Goal: Find specific page/section: Find specific page/section

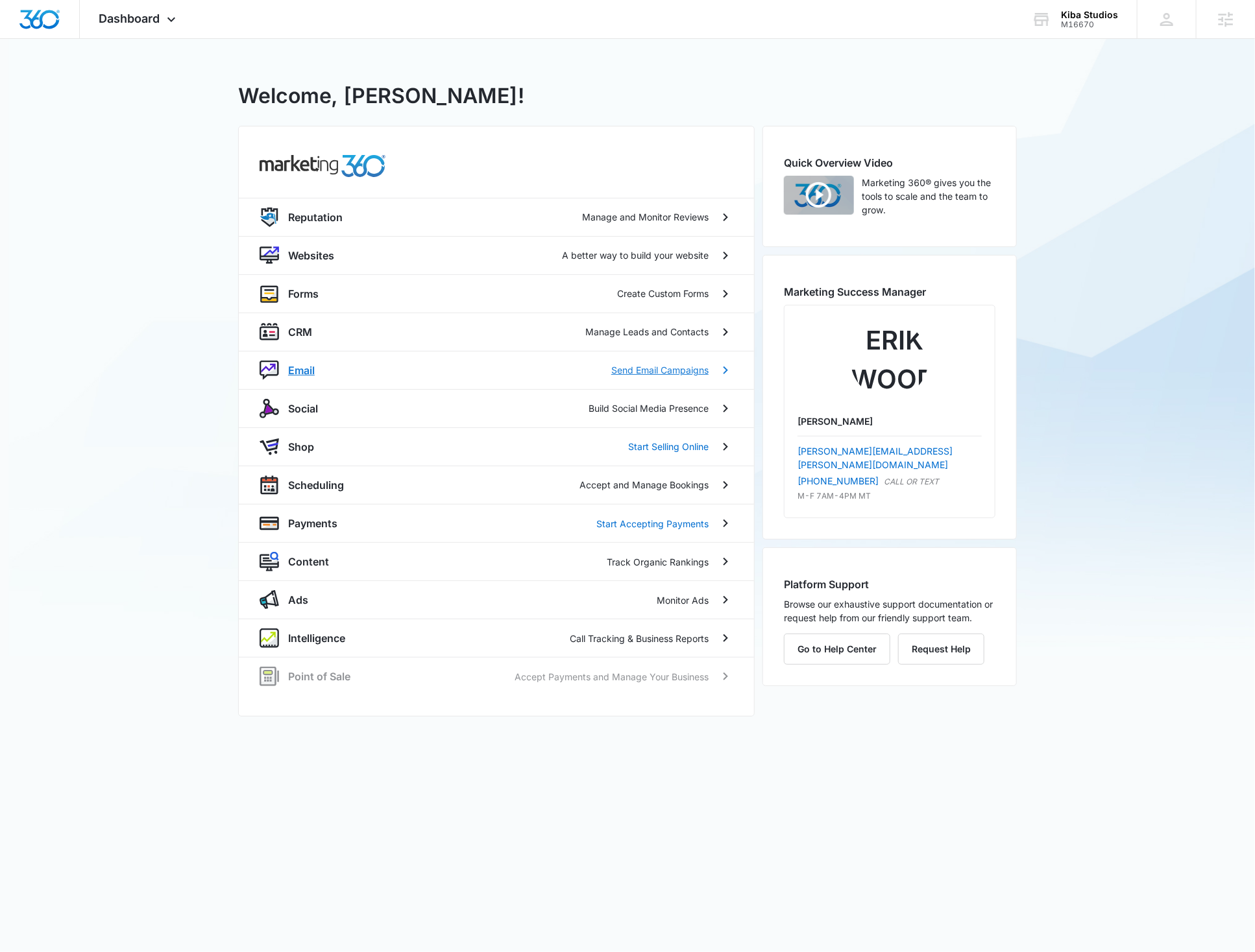
click at [303, 371] on p "Email" at bounding box center [301, 370] width 26 height 16
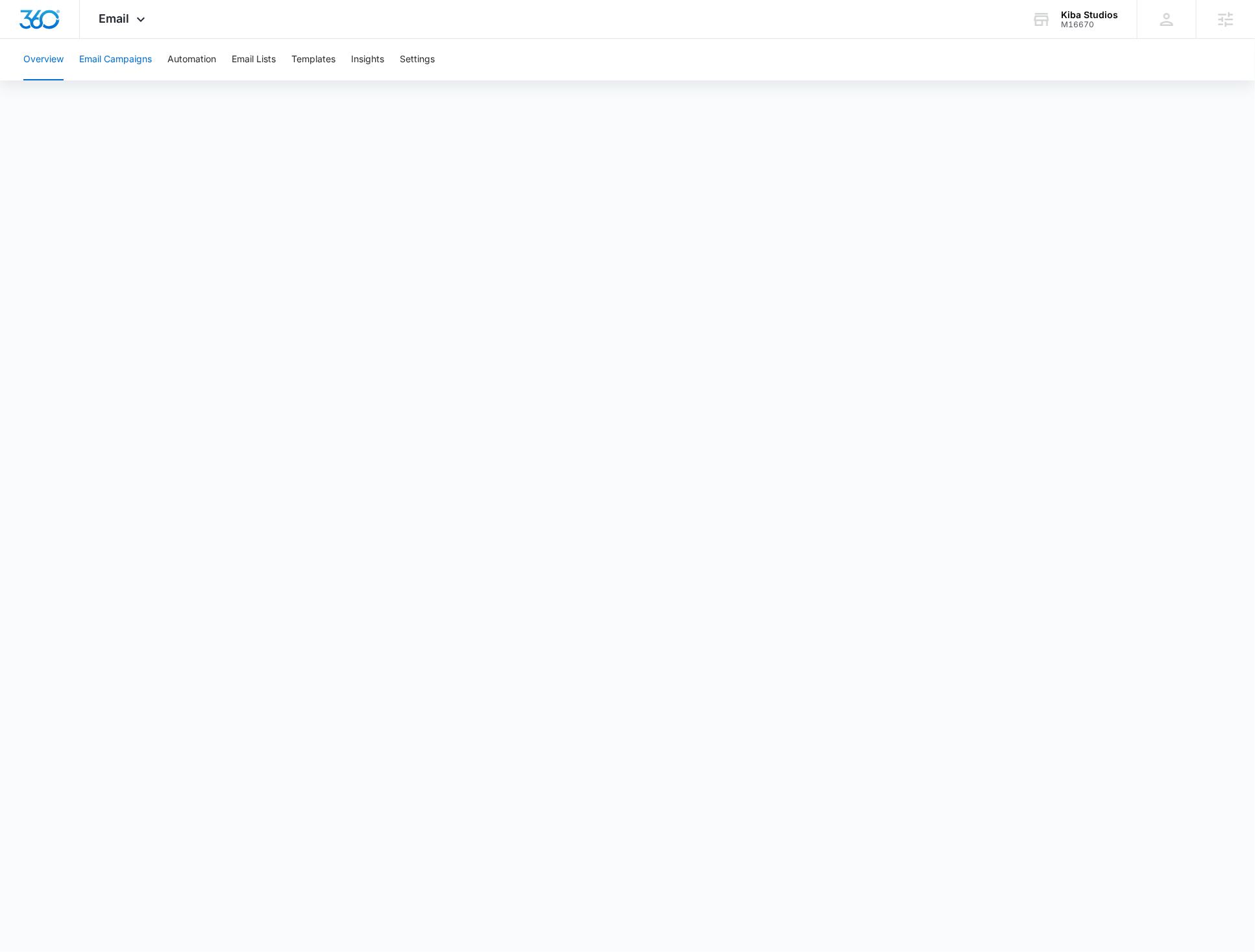
click at [110, 57] on button "Email Campaigns" at bounding box center [115, 60] width 73 height 41
click at [328, 56] on button "Templates" at bounding box center [313, 60] width 44 height 41
click at [109, 56] on button "Email Campaigns" at bounding box center [115, 60] width 73 height 41
